Goal: Information Seeking & Learning: Learn about a topic

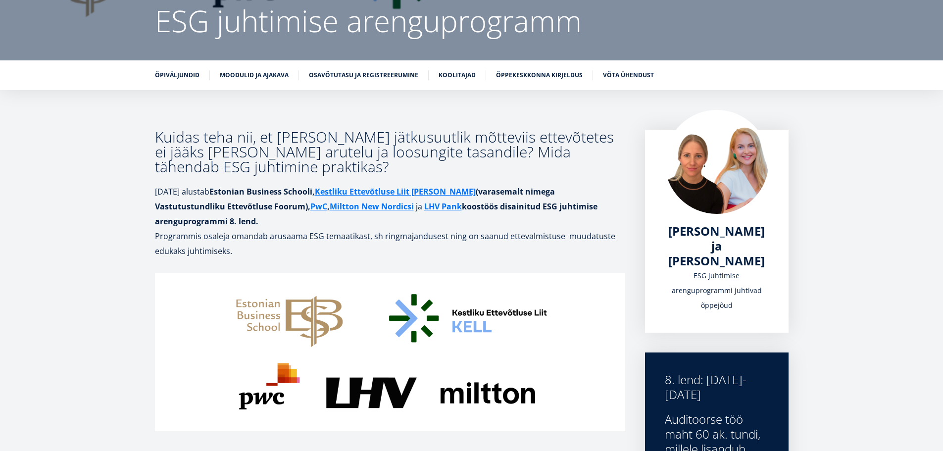
scroll to position [99, 0]
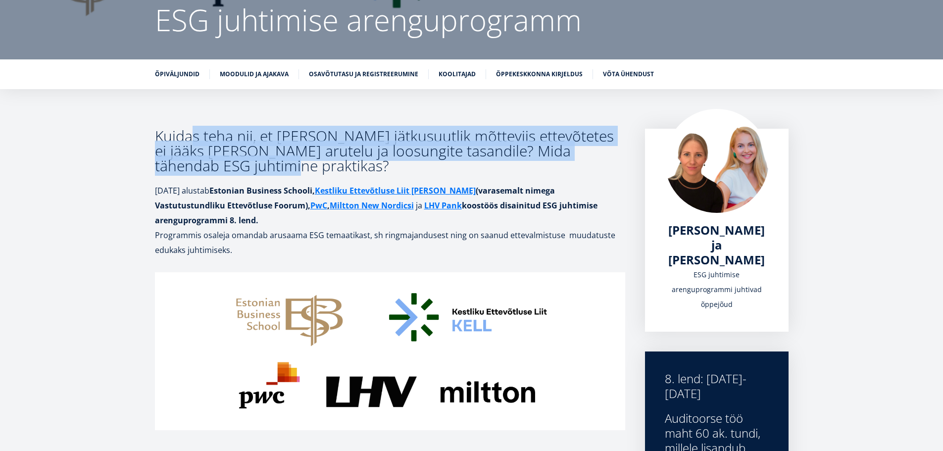
drag, startPoint x: 200, startPoint y: 151, endPoint x: 321, endPoint y: 167, distance: 122.8
click at [319, 168] on h3 "Kuidas teha nii, et ringne ja jätkusuutlik mõtteviis ettevõtetes ei jääks vaid …" at bounding box center [390, 151] width 470 height 45
click at [324, 166] on h3 "Kuidas teha nii, et ringne ja jätkusuutlik mõtteviis ettevõtetes ei jääks vaid …" at bounding box center [390, 151] width 470 height 45
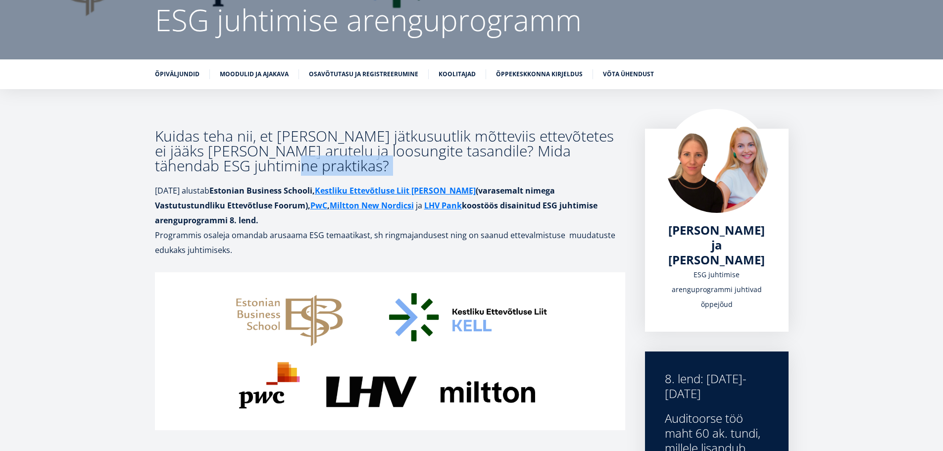
click at [324, 166] on h3 "Kuidas teha nii, et ringne ja jätkusuutlik mõtteviis ettevõtetes ei jääks vaid …" at bounding box center [390, 151] width 470 height 45
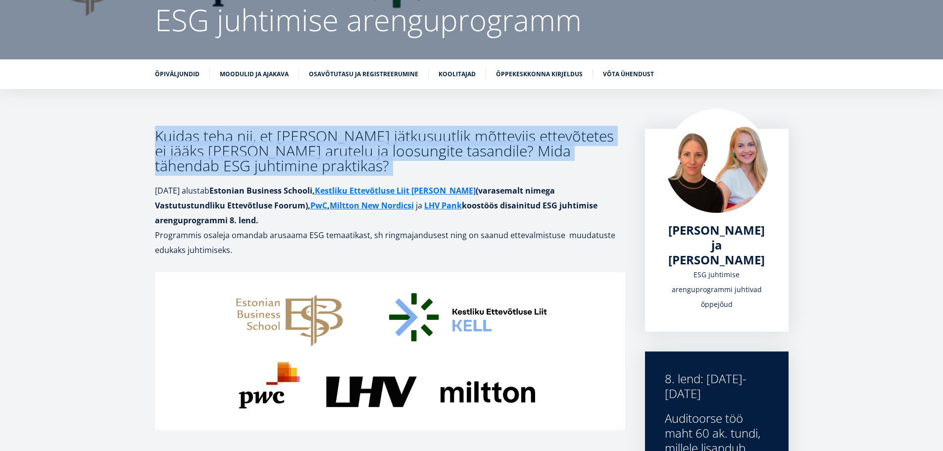
click at [324, 166] on h3 "Kuidas teha nii, et ringne ja jätkusuutlik mõtteviis ettevõtetes ei jääks vaid …" at bounding box center [390, 151] width 470 height 45
drag, startPoint x: 466, startPoint y: 209, endPoint x: 469, endPoint y: 222, distance: 13.2
click at [469, 222] on p "16. septembril alustab Estonian Business Schooli, Kestliku Ettevõtluse Liit KEL…" at bounding box center [390, 205] width 470 height 45
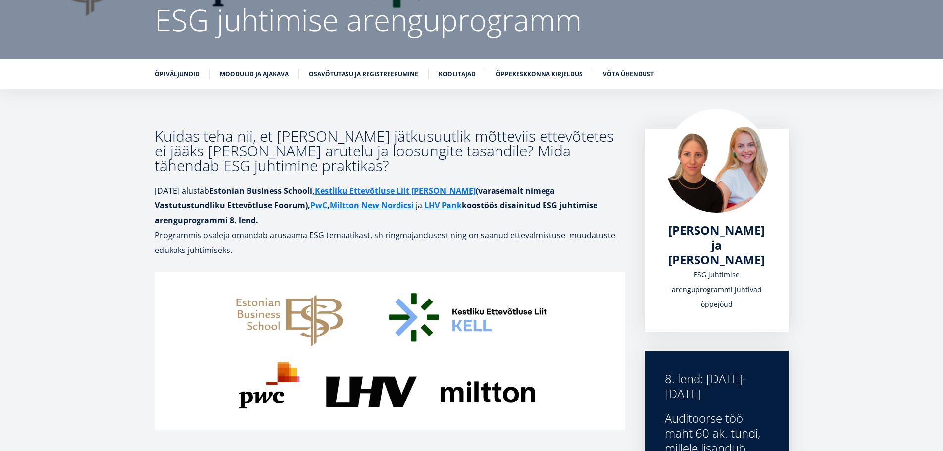
drag, startPoint x: 469, startPoint y: 222, endPoint x: 478, endPoint y: 243, distance: 23.3
click at [478, 243] on p "Programmis osaleja omandab arusaama ESG temaatikast, sh ringmajandusest ning on…" at bounding box center [390, 243] width 470 height 30
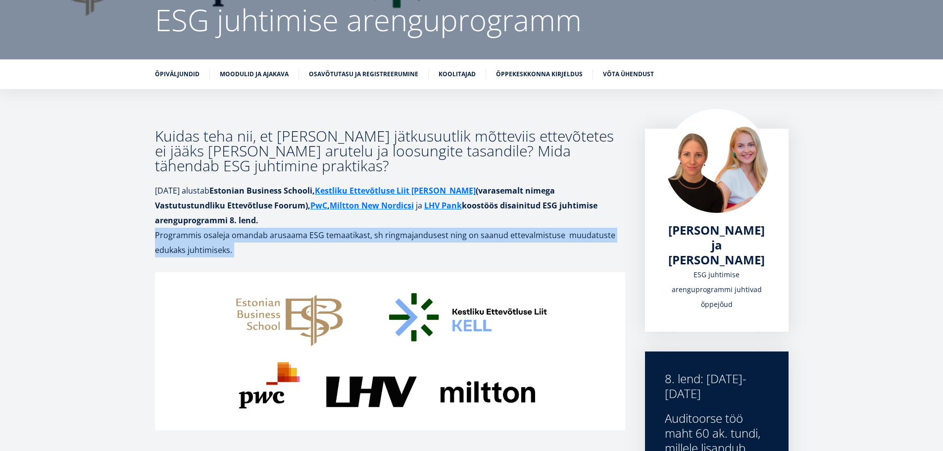
click at [478, 243] on p "Programmis osaleja omandab arusaama ESG temaatikast, sh ringmajandusest ning on…" at bounding box center [390, 243] width 470 height 30
click at [480, 240] on p "Programmis osaleja omandab arusaama ESG temaatikast, sh ringmajandusest ning on…" at bounding box center [390, 243] width 470 height 30
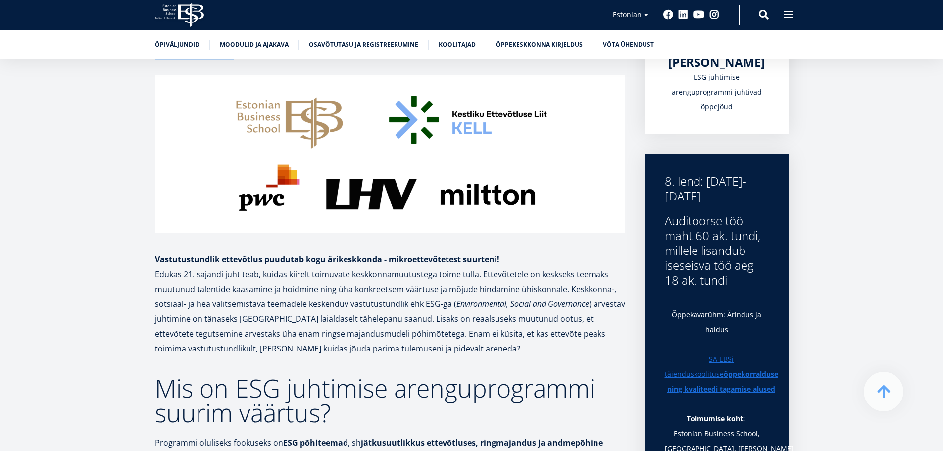
scroll to position [297, 0]
click at [478, 264] on strong "Vastutustundlik ettevõtlus puudutab kogu ärikeskkonda - mikroettevõtetest suurt…" at bounding box center [327, 258] width 345 height 11
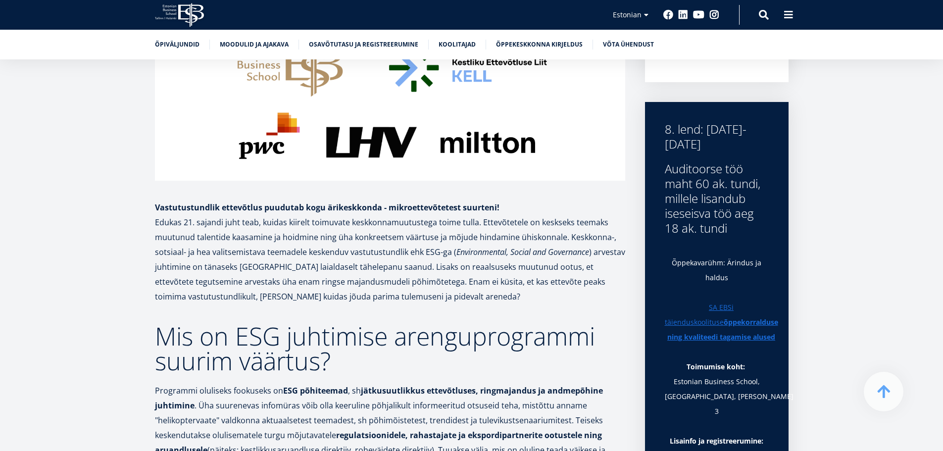
scroll to position [396, 0]
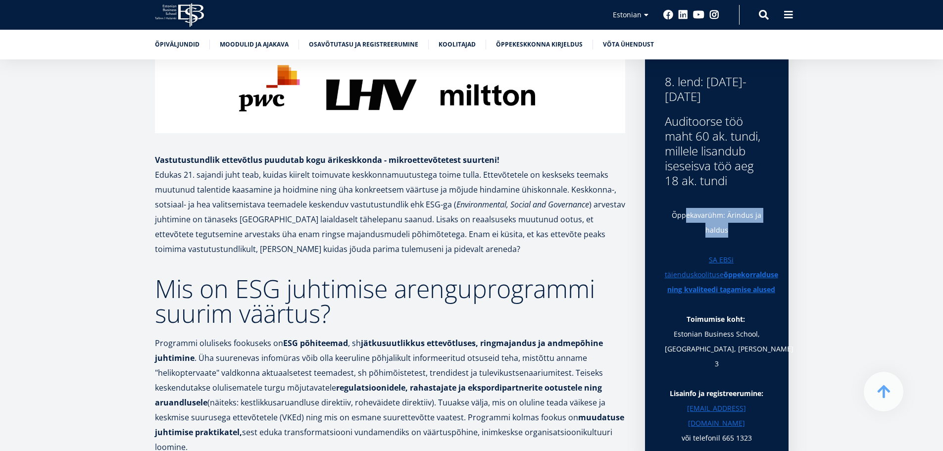
drag, startPoint x: 708, startPoint y: 218, endPoint x: 752, endPoint y: 230, distance: 45.2
click at [751, 230] on p "Õppekavarühm: Ärindus ja haldus" at bounding box center [717, 223] width 104 height 30
click at [752, 230] on p "Õppekavarühm: Ärindus ja haldus" at bounding box center [717, 223] width 104 height 30
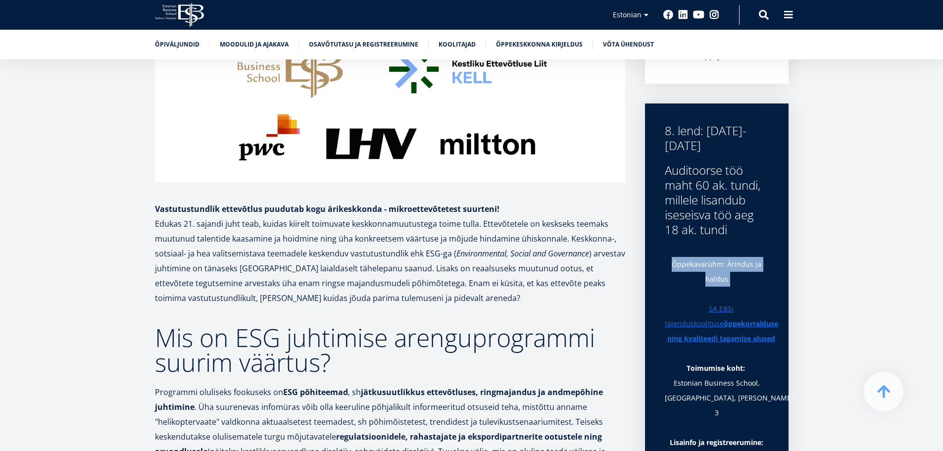
scroll to position [347, 0]
drag, startPoint x: 689, startPoint y: 184, endPoint x: 730, endPoint y: 236, distance: 65.9
click at [746, 233] on div "Auditoorse töö maht 60 ak. tundi, millele lisandub iseseisva töö aeg 18 ak. tun…" at bounding box center [717, 200] width 104 height 74
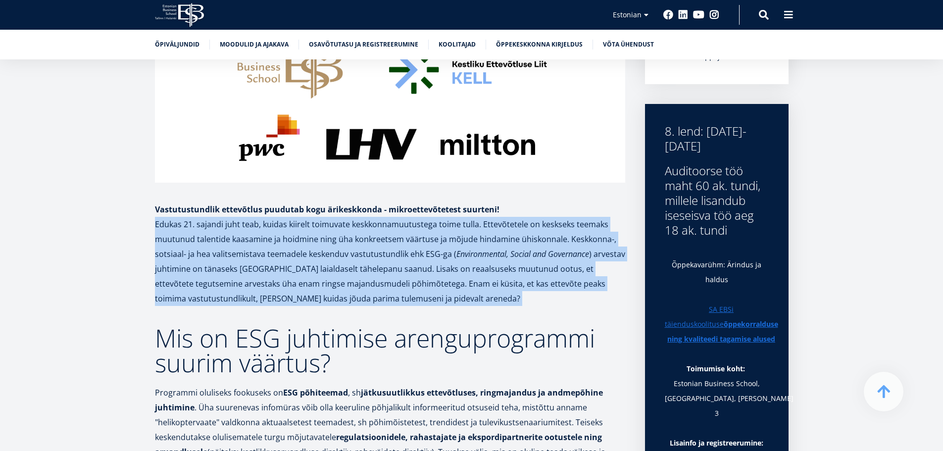
drag, startPoint x: 153, startPoint y: 227, endPoint x: 429, endPoint y: 300, distance: 285.7
click at [429, 300] on p "Edukas 21. sajandi juht teab, kuidas kiirelt toimuvate keskkonnamuutustega toim…" at bounding box center [390, 261] width 470 height 89
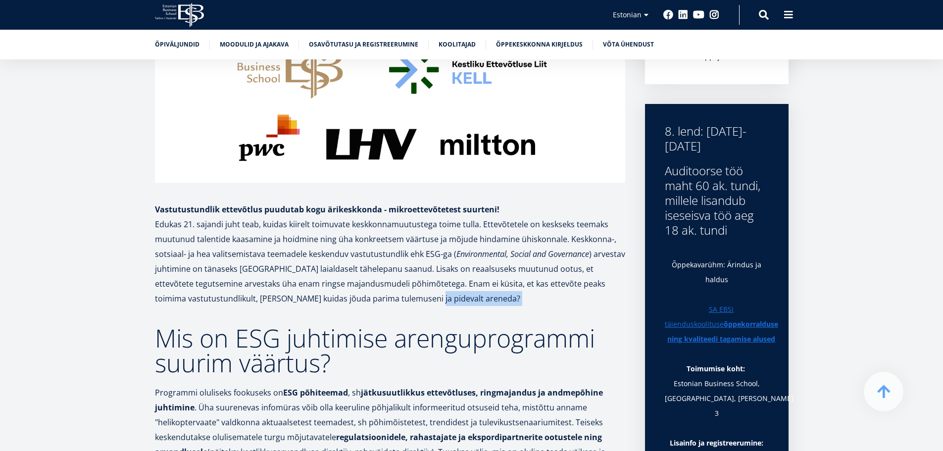
click at [429, 300] on p "Edukas 21. sajandi juht teab, kuidas kiirelt toimuvate keskkonnamuutustega toim…" at bounding box center [390, 261] width 470 height 89
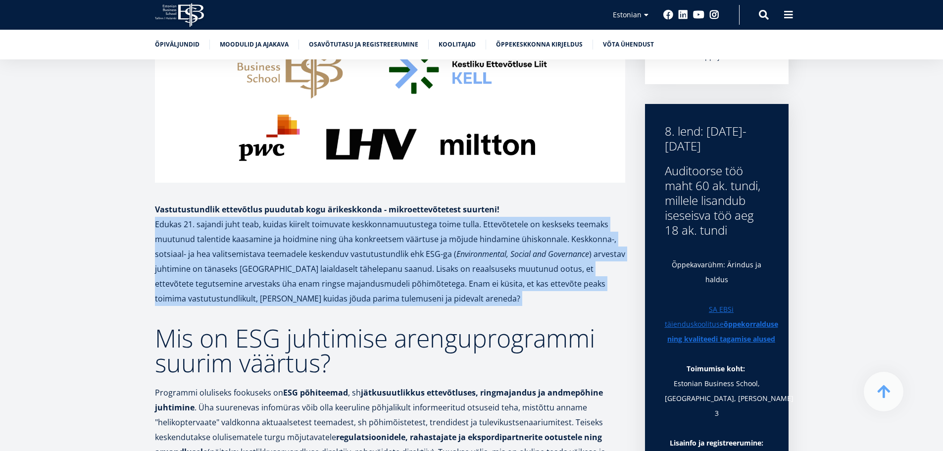
click at [429, 300] on p "Edukas 21. sajandi juht teab, kuidas kiirelt toimuvate keskkonnamuutustega toim…" at bounding box center [390, 261] width 470 height 89
click at [600, 248] on p "Edukas 21. sajandi juht teab, kuidas kiirelt toimuvate keskkonnamuutustega toim…" at bounding box center [390, 261] width 470 height 89
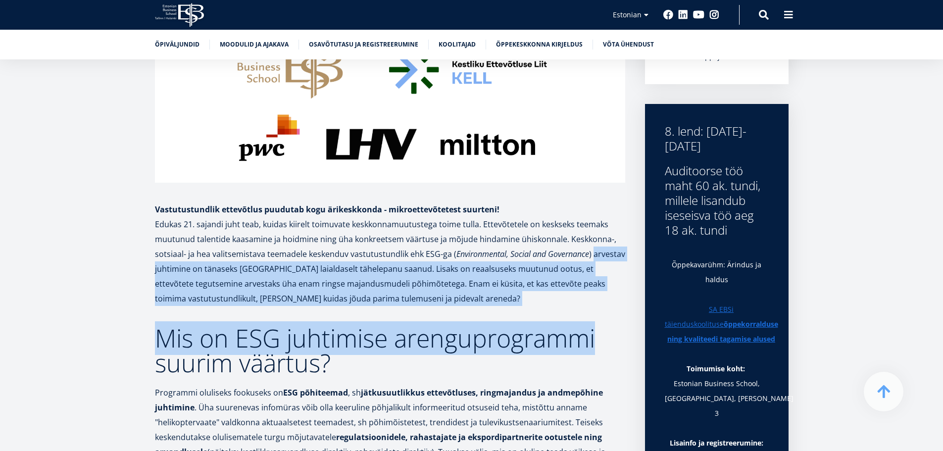
drag, startPoint x: 600, startPoint y: 248, endPoint x: 580, endPoint y: 312, distance: 67.2
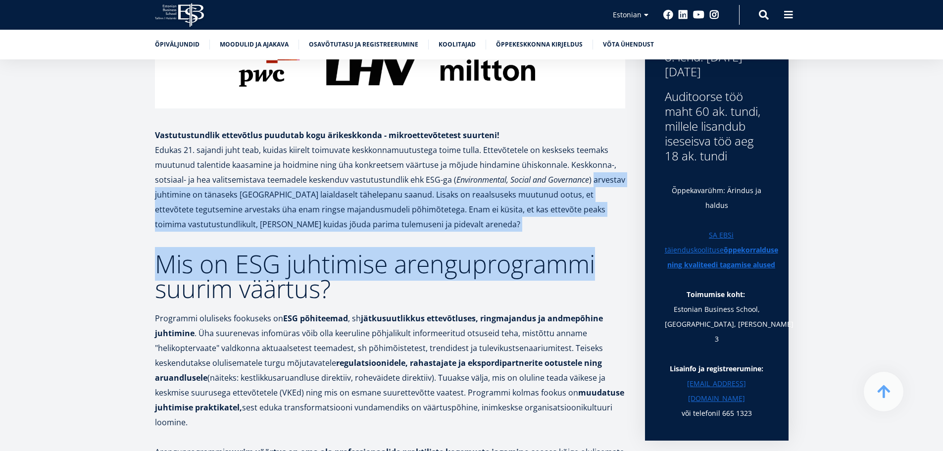
scroll to position [495, 0]
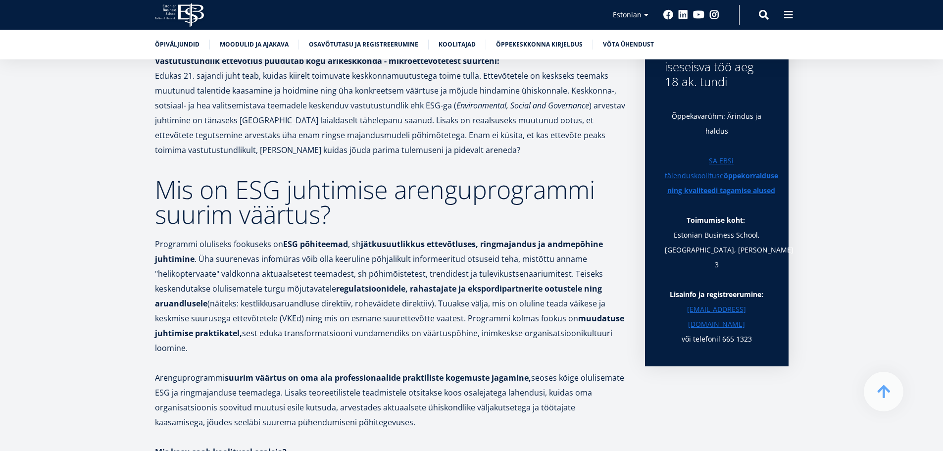
click at [503, 251] on p "Programmi oluliseks fookuseks on ESG põhiteemad , sh jätkusuutlikkus ettevõtlus…" at bounding box center [390, 296] width 470 height 119
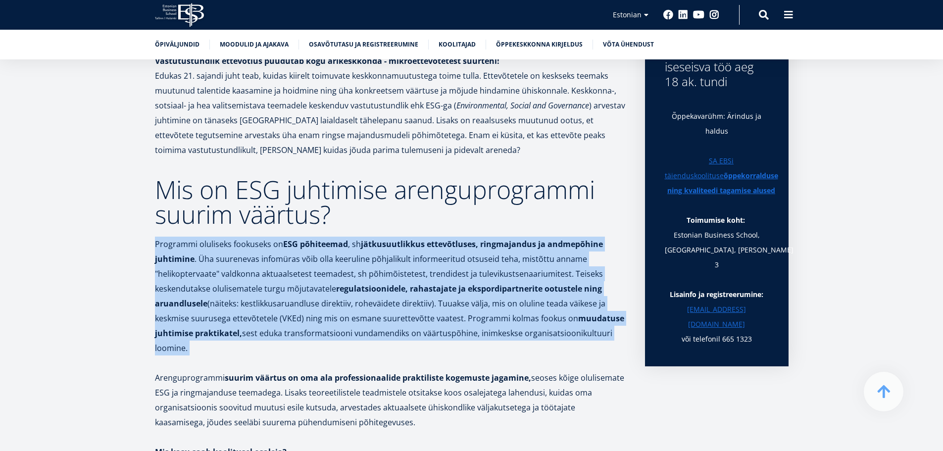
drag, startPoint x: 503, startPoint y: 251, endPoint x: 529, endPoint y: 340, distance: 92.9
click at [529, 340] on p "Programmi oluliseks fookuseks on ESG põhiteemad , sh jätkusuutlikkus ettevõtlus…" at bounding box center [390, 296] width 470 height 119
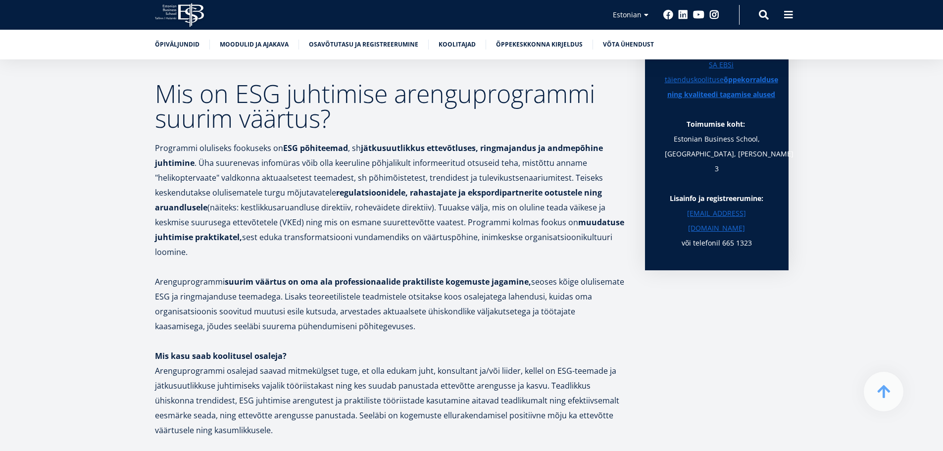
scroll to position [594, 0]
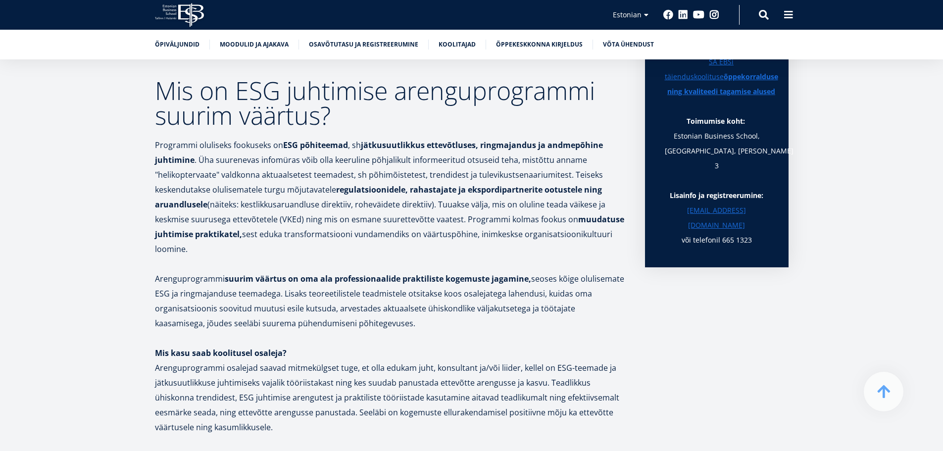
drag, startPoint x: 371, startPoint y: 248, endPoint x: 426, endPoint y: 327, distance: 96.0
click at [426, 327] on div "Kuidas teha nii, et ringne ja jätkusuutlik mõtteviis ettevõtetes ei jääks vaid …" at bounding box center [390, 339] width 470 height 1410
click at [426, 327] on p "Arenguprogrammi suurim väärtus on oma ala professionaalide praktiliste kogemust…" at bounding box center [390, 300] width 470 height 59
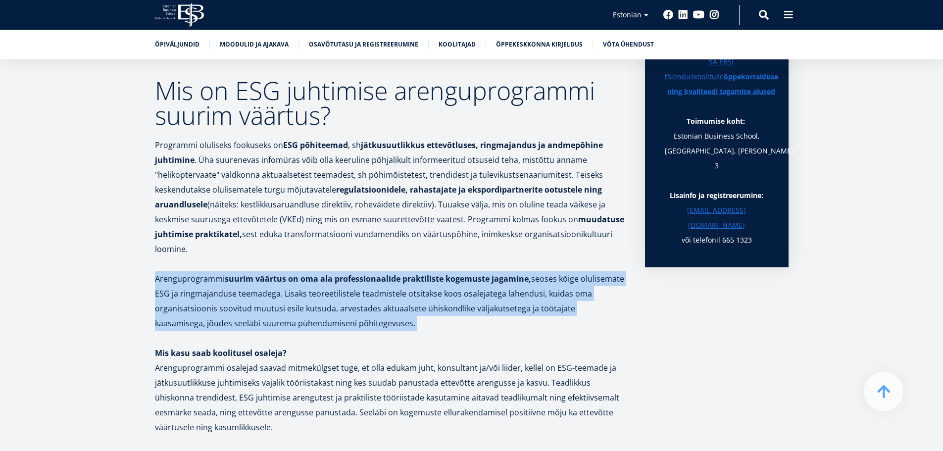
click at [426, 327] on p "Arenguprogrammi suurim väärtus on oma ala professionaalide praktiliste kogemust…" at bounding box center [390, 300] width 470 height 59
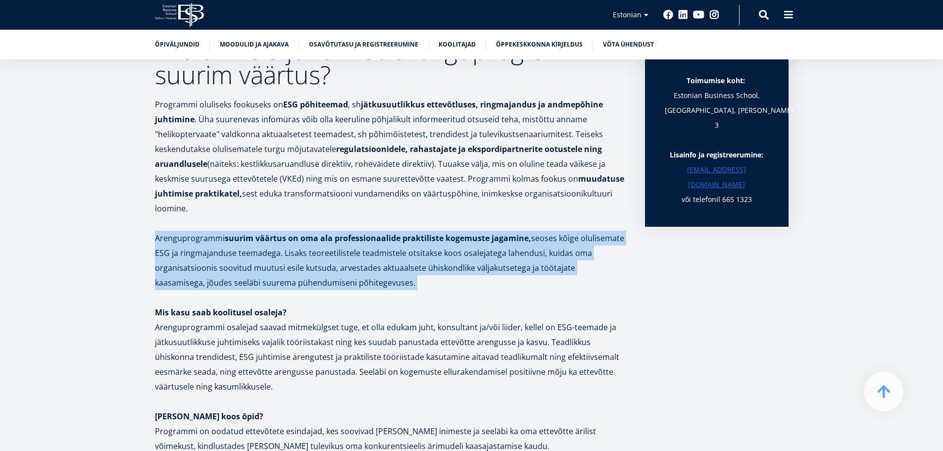
scroll to position [743, 0]
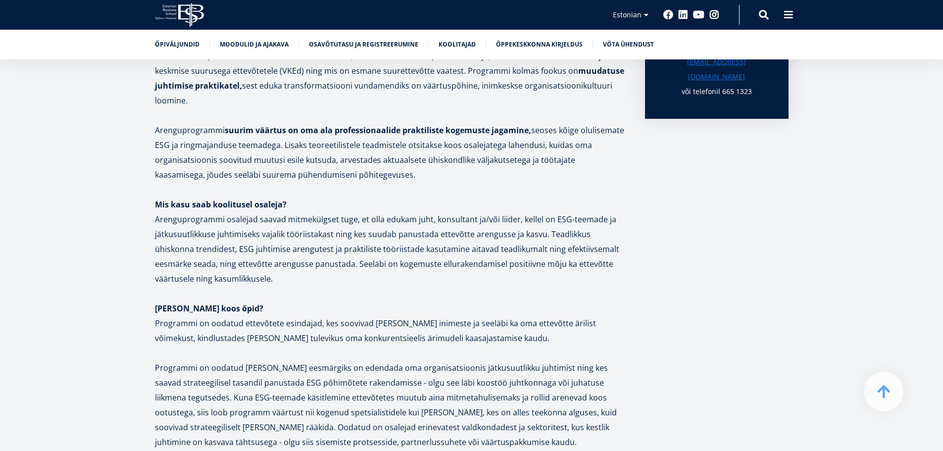
click at [431, 275] on p "Arenguprogrammi osalejad saavad mitmekülgset tuge, et olla edukam juht, konsult…" at bounding box center [390, 249] width 470 height 74
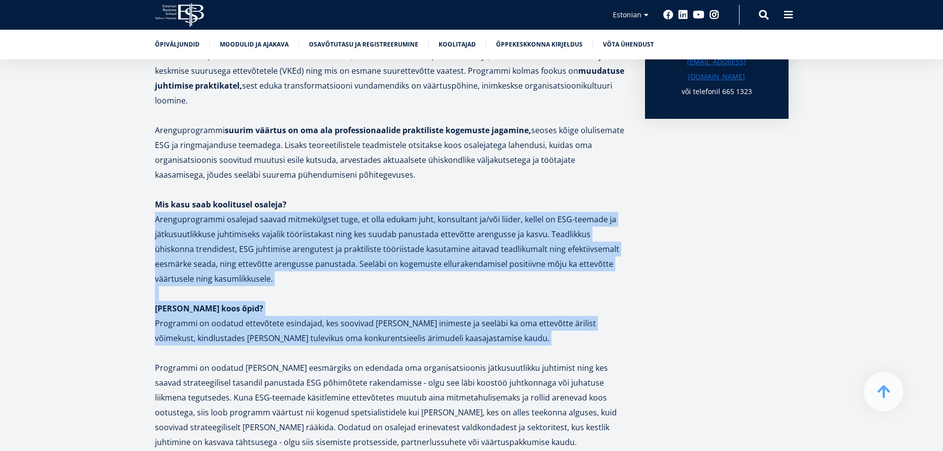
drag, startPoint x: 431, startPoint y: 275, endPoint x: 440, endPoint y: 325, distance: 50.3
click at [440, 325] on div "Kuidas teha nii, et ringne ja jätkusuutlik mõtteviis ettevõtetes ei jääks vaid …" at bounding box center [390, 190] width 470 height 1410
click at [440, 325] on p "Programmi on oodatud ettevõtete esindajad, kes soovivad tõsta oma inimeste ja s…" at bounding box center [390, 331] width 470 height 30
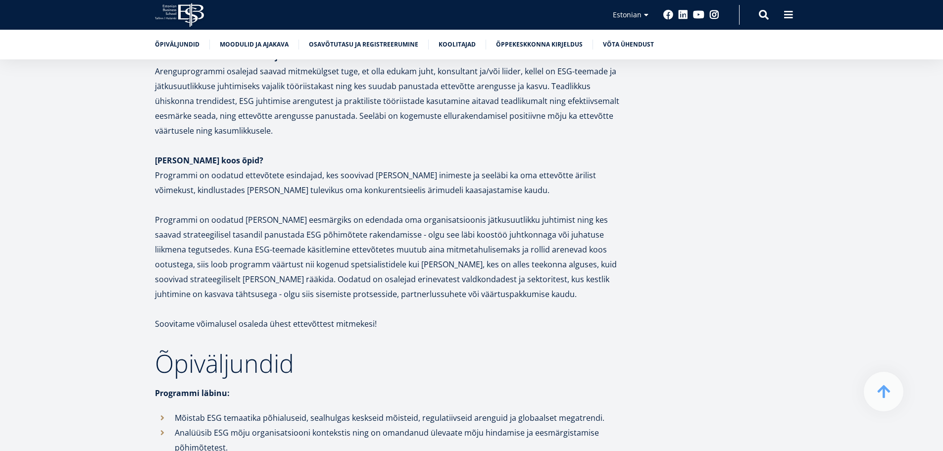
scroll to position [891, 0]
click at [436, 299] on p "Programmi on oodatud kõik, kelle eesmärgiks on edendada oma organisatsioonis jä…" at bounding box center [390, 256] width 470 height 89
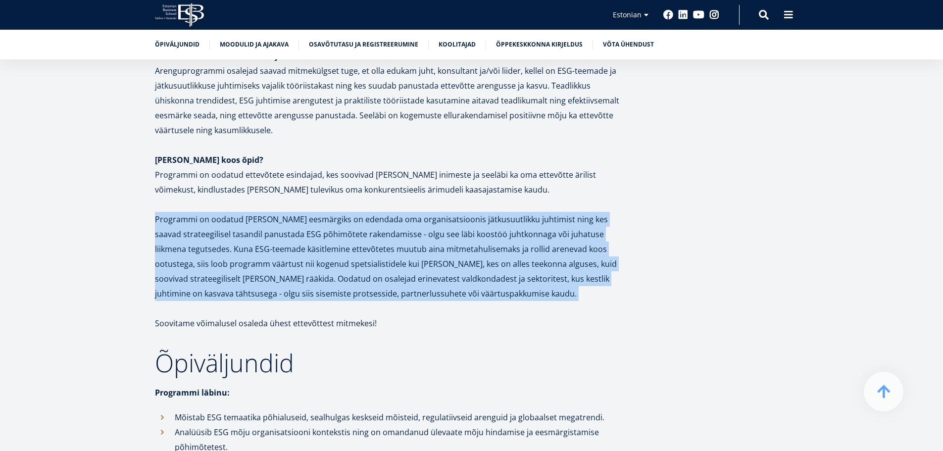
click at [436, 299] on p "Programmi on oodatud kõik, kelle eesmärgiks on edendada oma organisatsioonis jä…" at bounding box center [390, 256] width 470 height 89
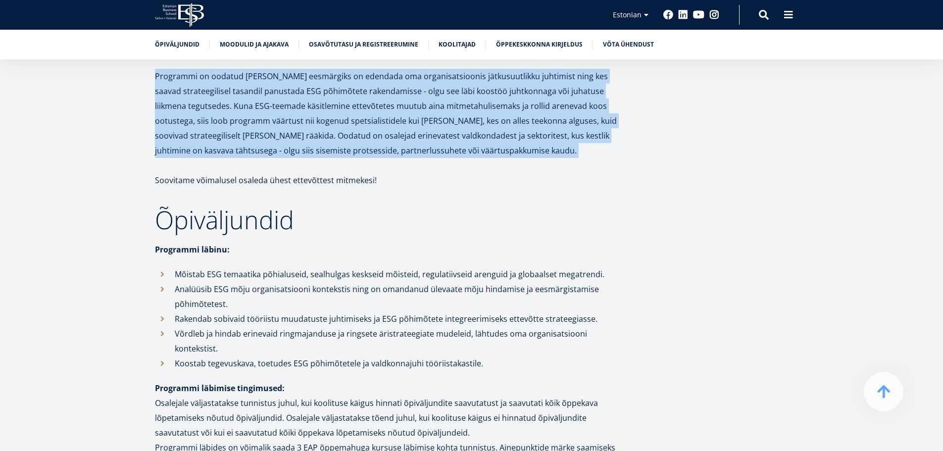
scroll to position [1040, 0]
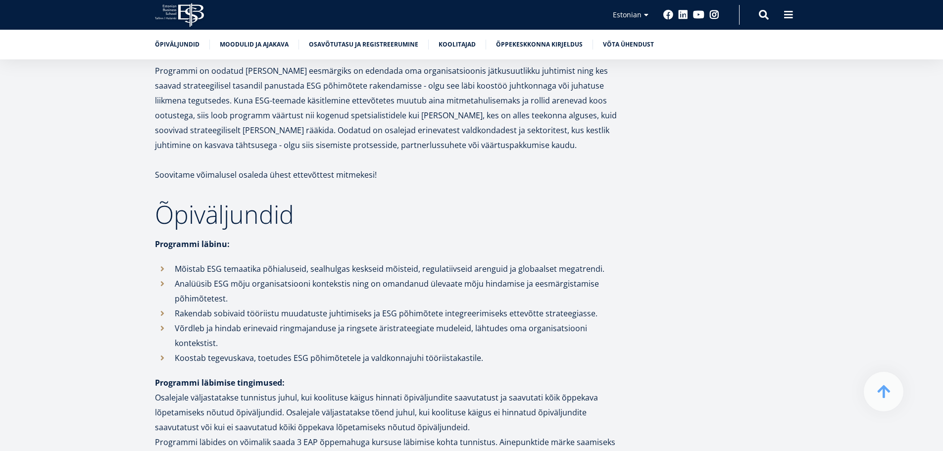
click at [435, 295] on li "Analüüsib ESG mõju organisatsiooni kontekstis ning on omandanud ülevaate mõju h…" at bounding box center [390, 291] width 470 height 30
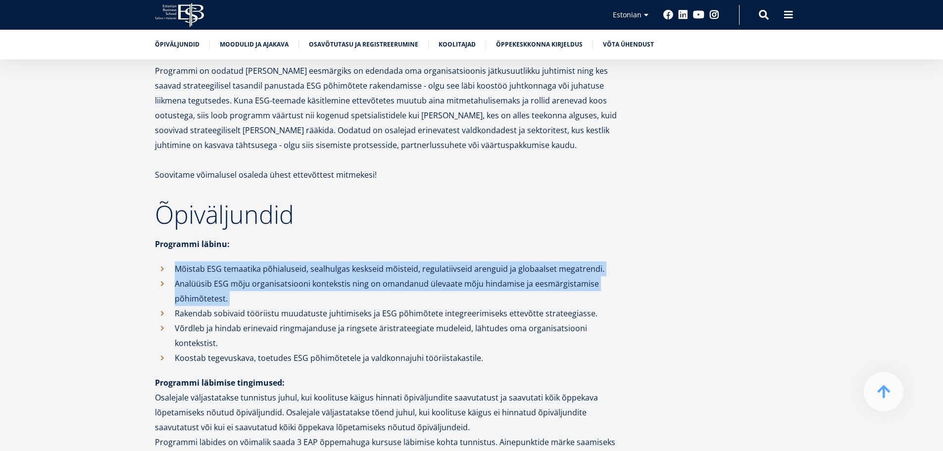
drag, startPoint x: 435, startPoint y: 295, endPoint x: 442, endPoint y: 270, distance: 26.2
click at [442, 270] on ul "Mõistab ESG temaatika põhialuseid, sealhulgas keskseid mõisteid, regulatiivseid…" at bounding box center [390, 313] width 470 height 104
click at [442, 270] on li "Mõistab ESG temaatika põhialuseid, sealhulgas keskseid mõisteid, regulatiivseid…" at bounding box center [390, 268] width 470 height 15
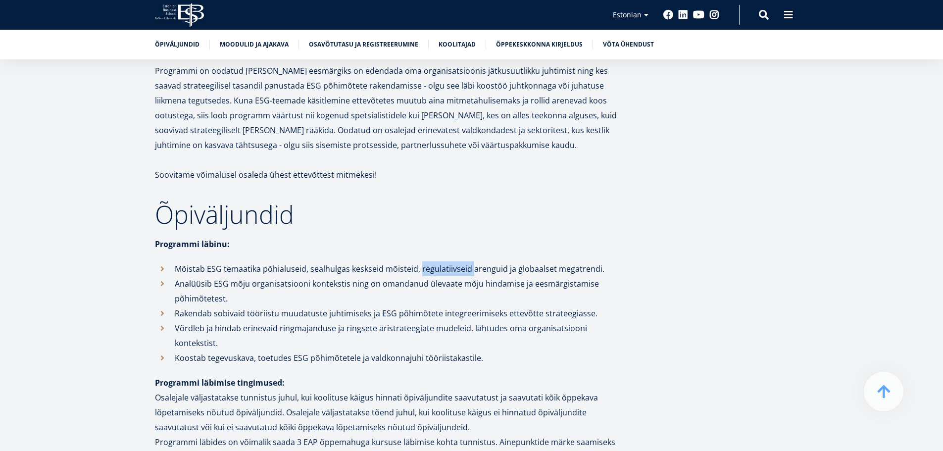
click at [442, 270] on li "Mõistab ESG temaatika põhialuseid, sealhulgas keskseid mõisteid, regulatiivseid…" at bounding box center [390, 268] width 470 height 15
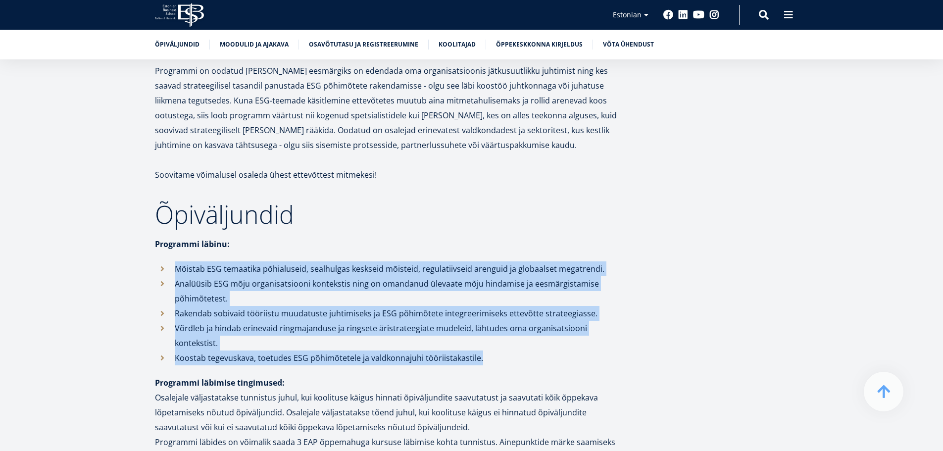
drag, startPoint x: 442, startPoint y: 270, endPoint x: 441, endPoint y: 343, distance: 72.8
click at [441, 343] on ul "Mõistab ESG temaatika põhialuseid, sealhulgas keskseid mõisteid, regulatiivseid…" at bounding box center [390, 313] width 470 height 104
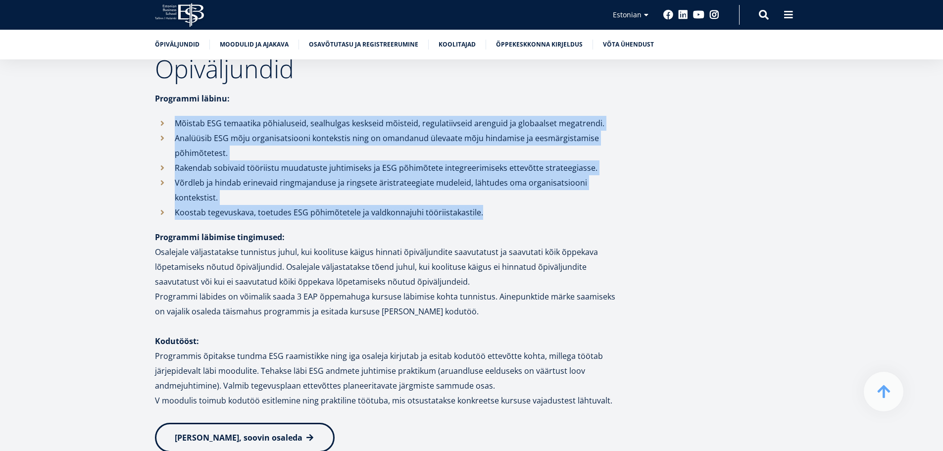
scroll to position [1188, 0]
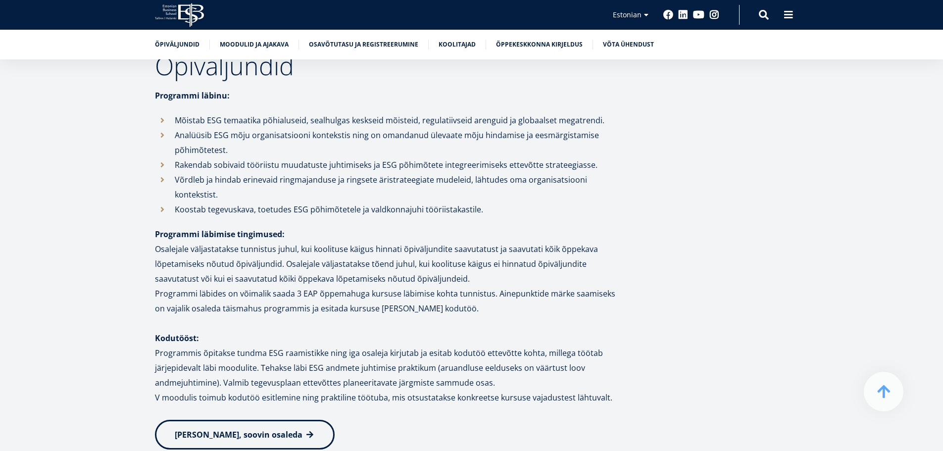
click at [354, 246] on p "Osalejale väljastatakse tunnistus juhul, kui koolituse käigus hinnati õpiväljun…" at bounding box center [390, 279] width 470 height 74
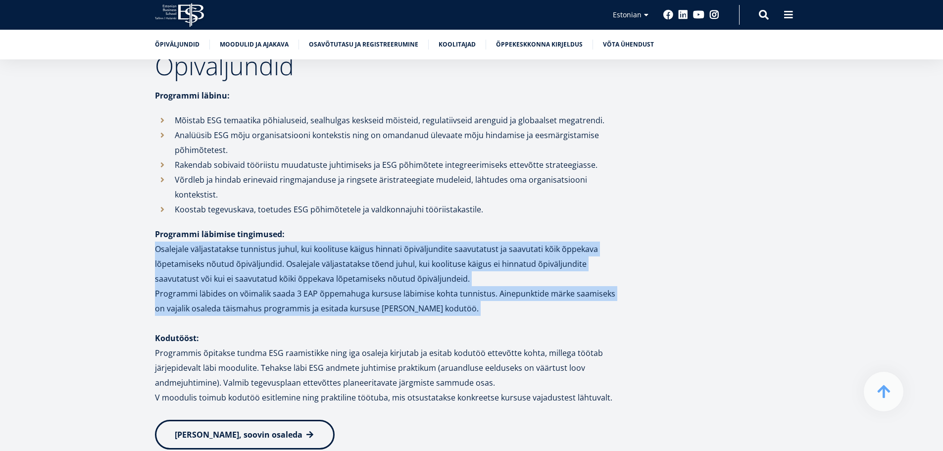
drag, startPoint x: 354, startPoint y: 246, endPoint x: 455, endPoint y: 292, distance: 110.8
click at [455, 292] on p "Osalejale väljastatakse tunnistus juhul, kui koolituse käigus hinnati õpiväljun…" at bounding box center [390, 279] width 470 height 74
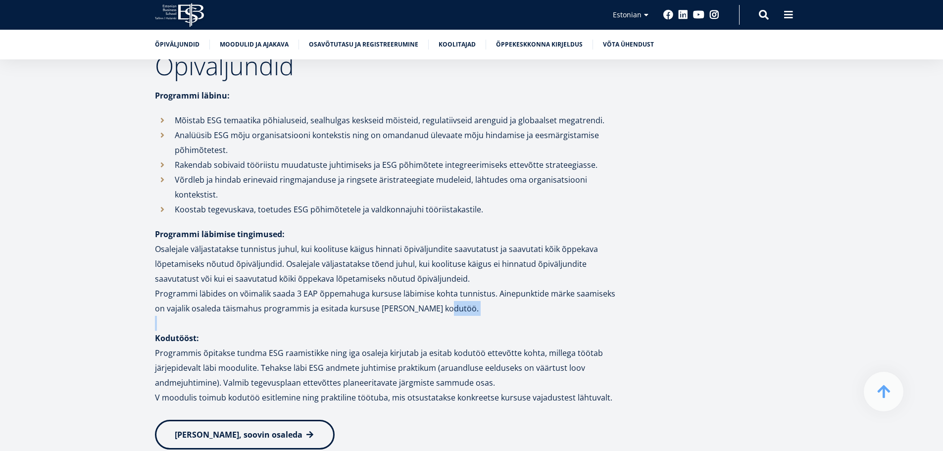
click at [455, 292] on p "Osalejale väljastatakse tunnistus juhul, kui koolituse käigus hinnati õpiväljun…" at bounding box center [390, 279] width 470 height 74
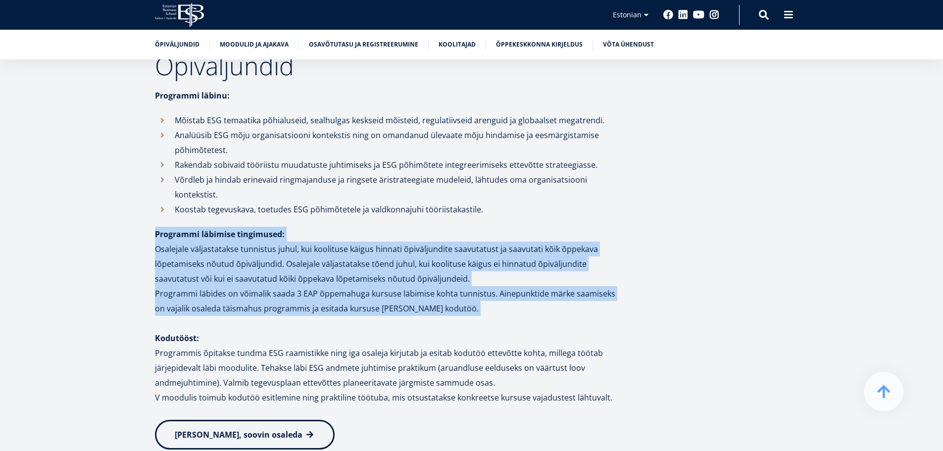
drag, startPoint x: 455, startPoint y: 292, endPoint x: 290, endPoint y: 217, distance: 181.0
click at [288, 227] on p "Programmi läbimise tingimused:" at bounding box center [390, 234] width 470 height 15
drag, startPoint x: 288, startPoint y: 213, endPoint x: 492, endPoint y: 299, distance: 221.2
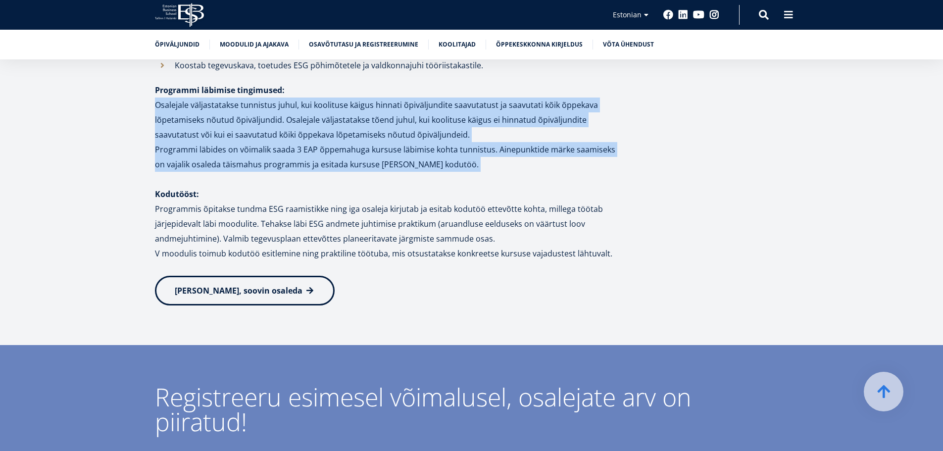
scroll to position [1337, 0]
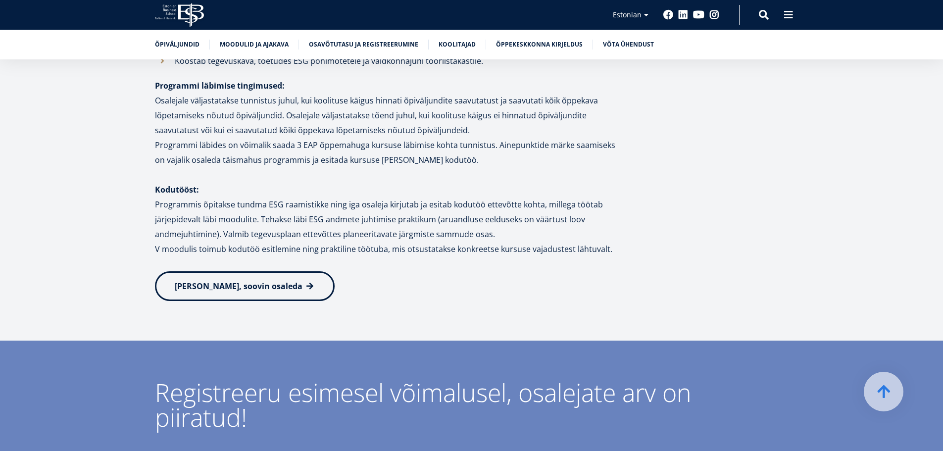
click at [166, 197] on p "Programmis õpitakse tundma ESG raamistikke ning iga osaleja kirjutab ja esitab …" at bounding box center [390, 219] width 470 height 45
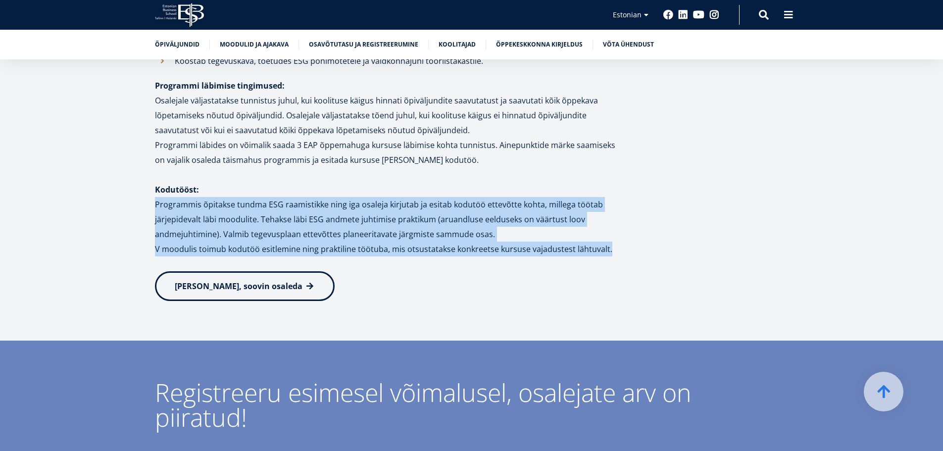
drag, startPoint x: 166, startPoint y: 187, endPoint x: 612, endPoint y: 237, distance: 448.9
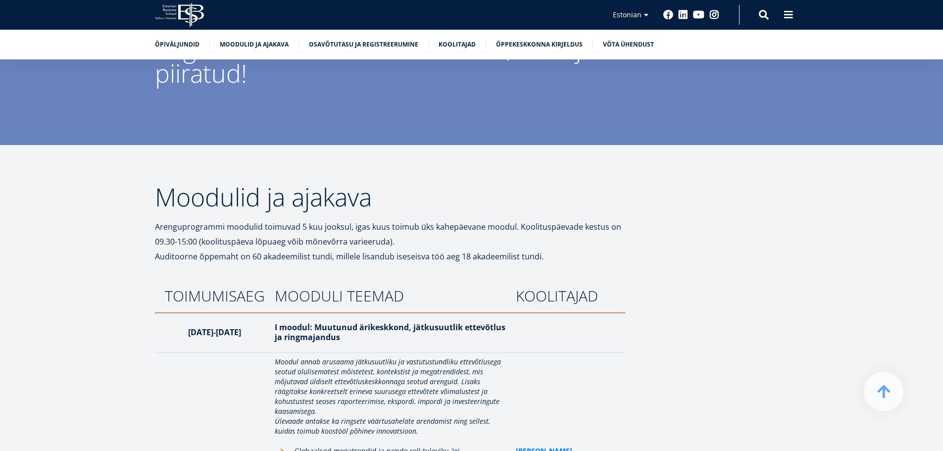
scroll to position [1683, 0]
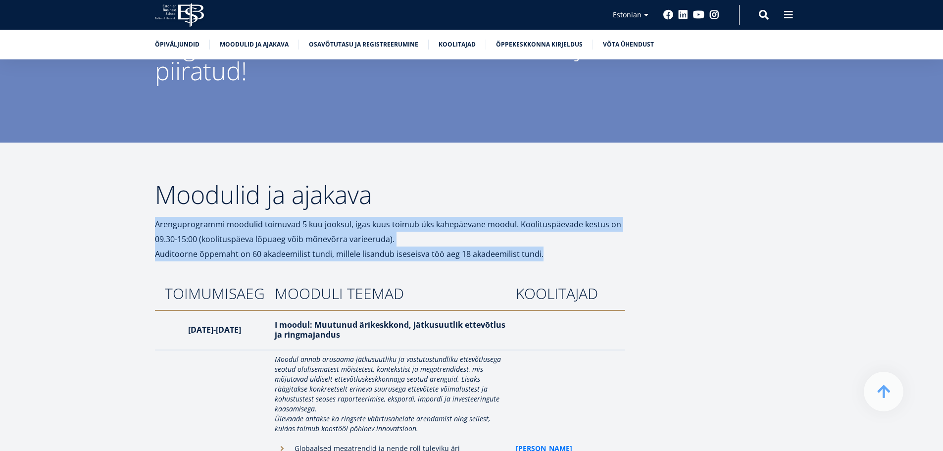
drag, startPoint x: 255, startPoint y: 215, endPoint x: 623, endPoint y: 239, distance: 368.6
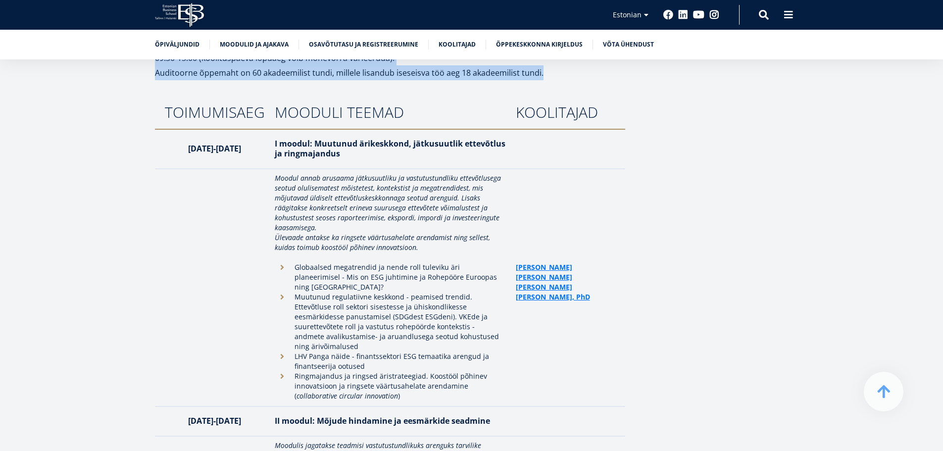
scroll to position [1881, 0]
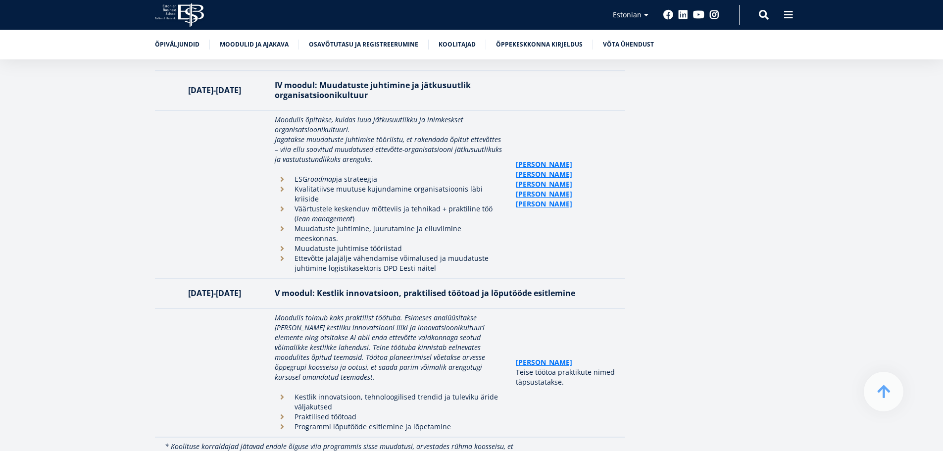
scroll to position [2466, 0]
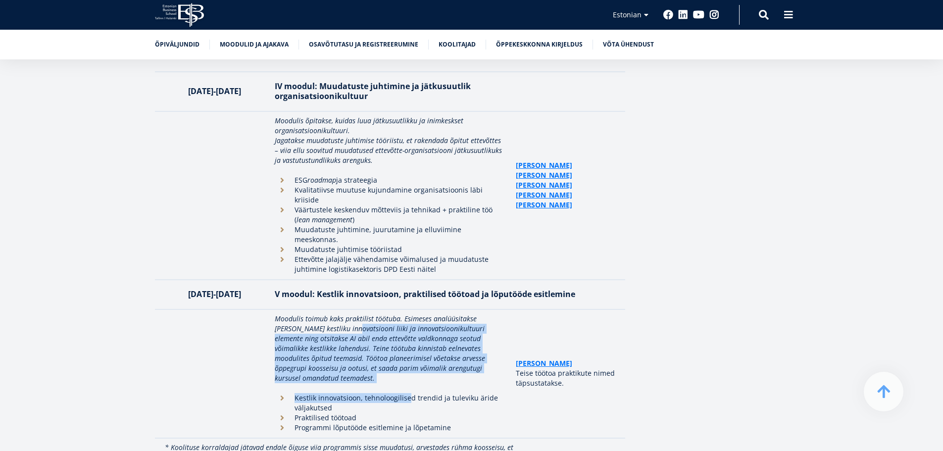
drag, startPoint x: 329, startPoint y: 278, endPoint x: 415, endPoint y: 334, distance: 102.9
click at [414, 335] on td "Moodulis toimub kaks praktilist töötuba. Esimeses analüüsitakse kümmet kestliku…" at bounding box center [390, 373] width 241 height 129
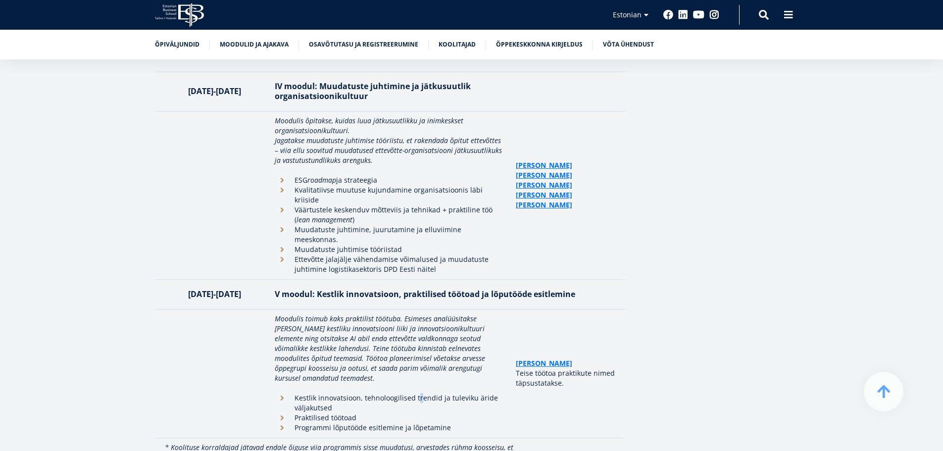
click at [417, 393] on li "Kestlik innovatsioon, tehnoloogilised trendid ja tuleviku äride väljakutsed" at bounding box center [390, 403] width 231 height 20
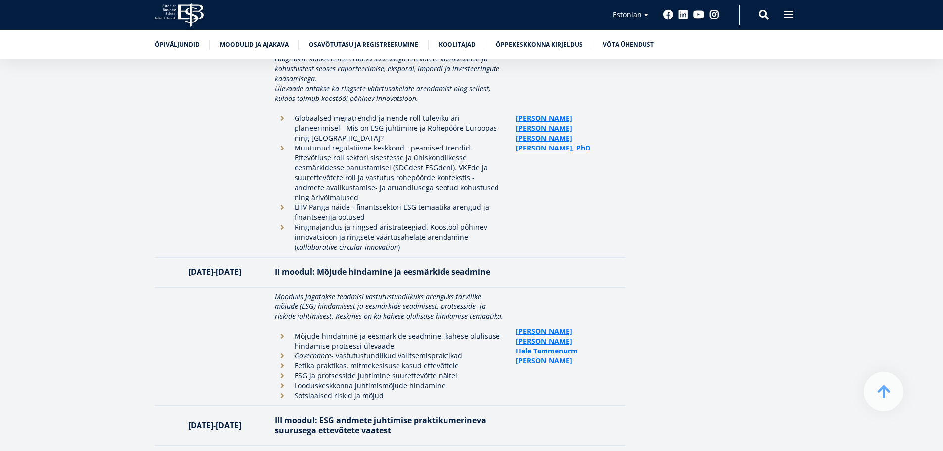
scroll to position [1971, 0]
